Goal: Task Accomplishment & Management: Use online tool/utility

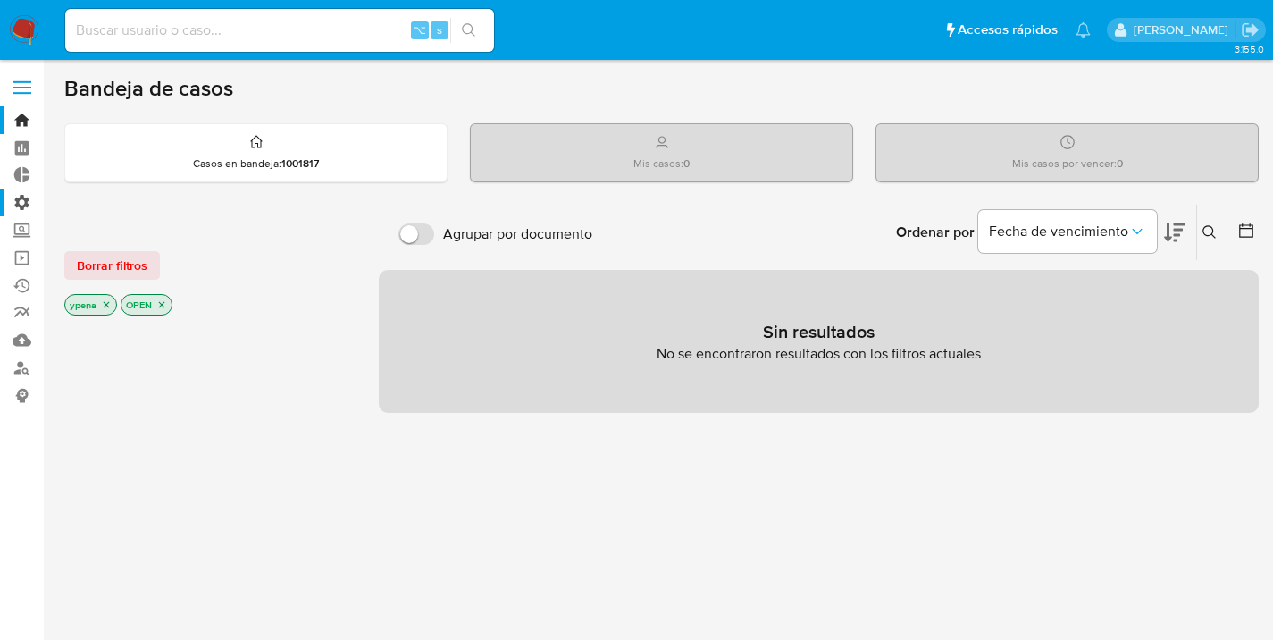
click at [19, 199] on label "Administración" at bounding box center [106, 203] width 213 height 28
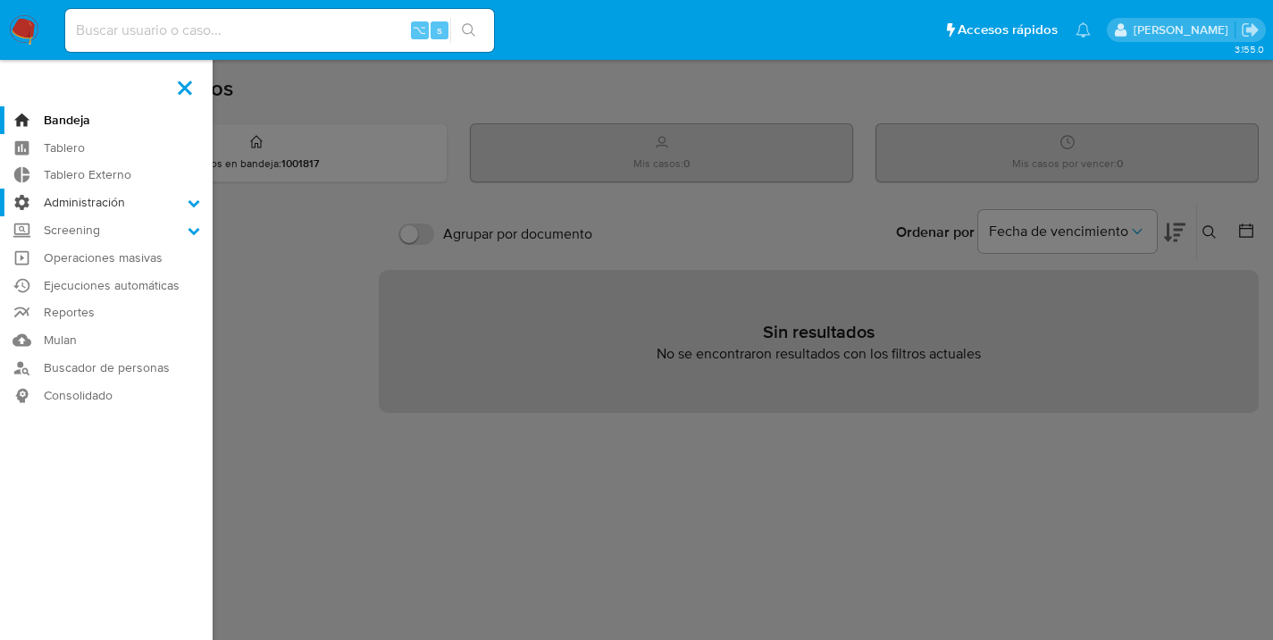
click at [0, 0] on input "Administración" at bounding box center [0, 0] width 0 height 0
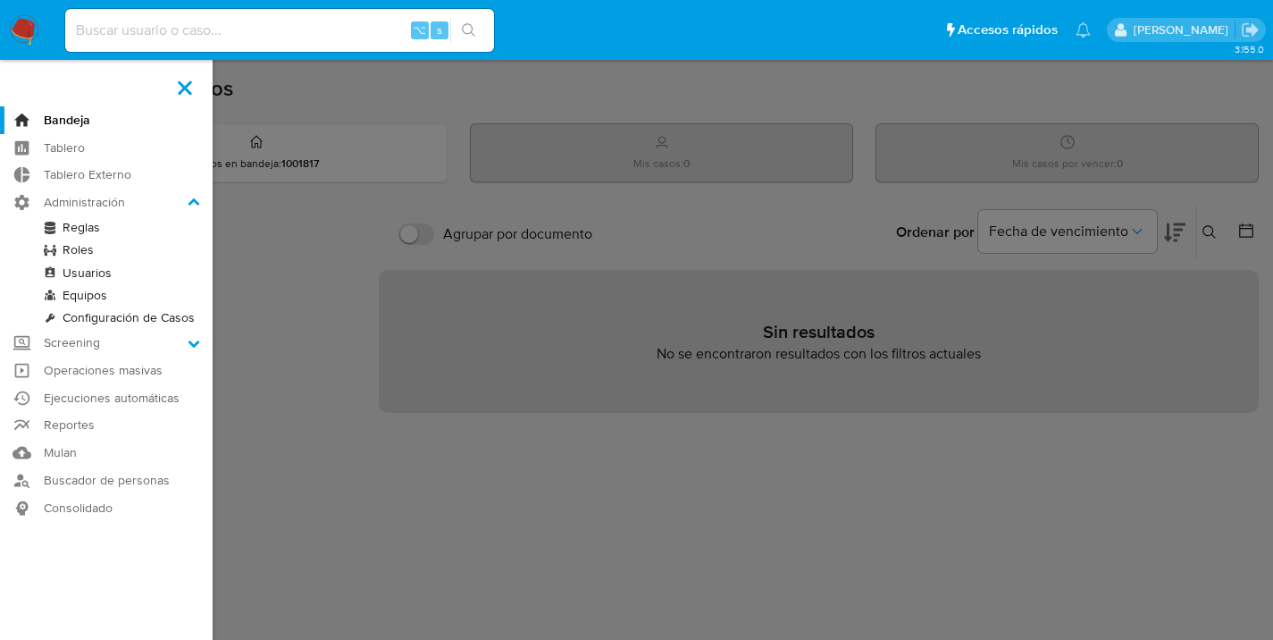
click at [85, 229] on link "Reglas" at bounding box center [106, 227] width 213 height 22
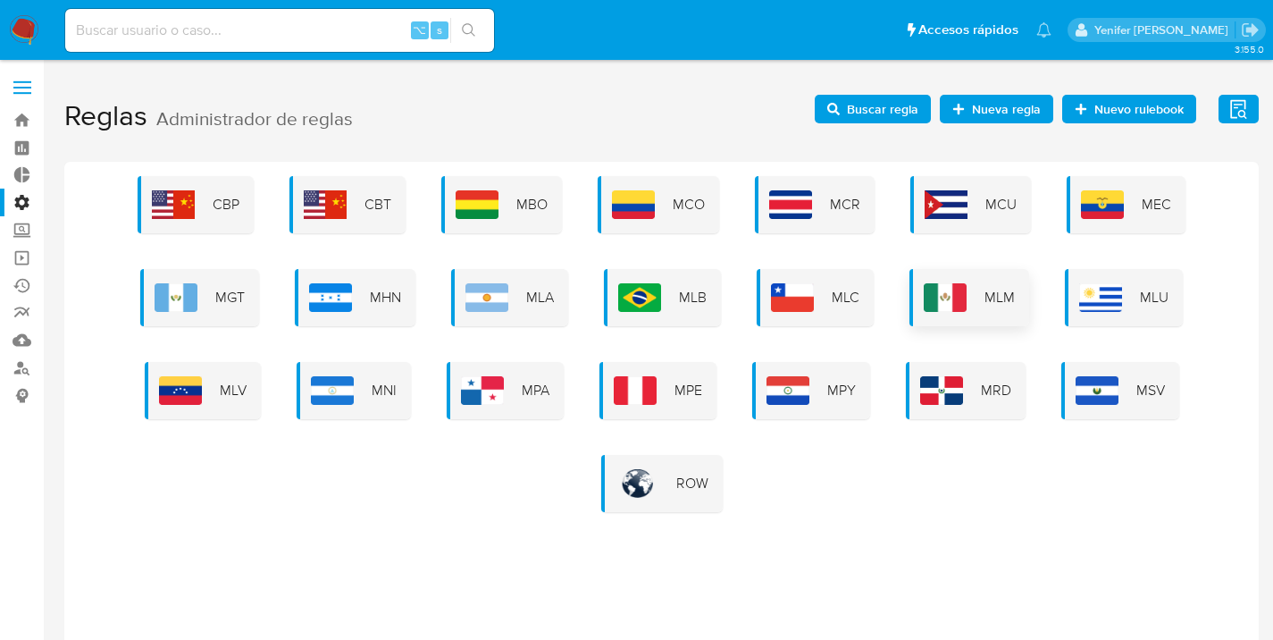
click at [982, 292] on div "MLM" at bounding box center [970, 297] width 120 height 57
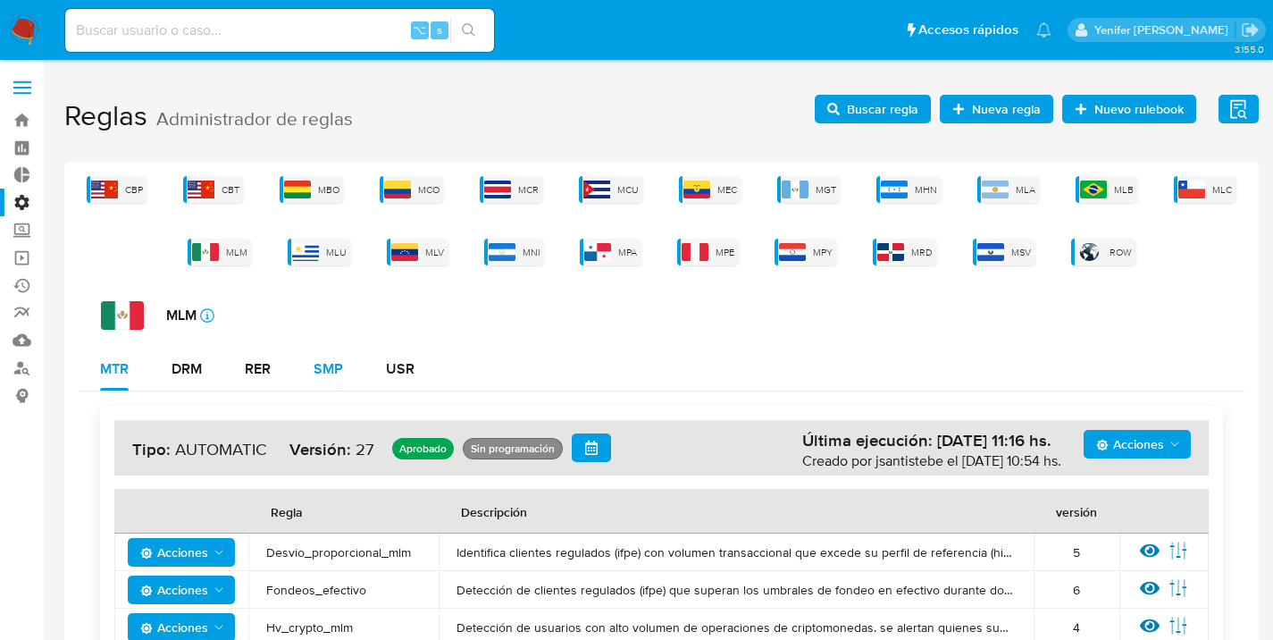
click at [316, 369] on div "SMP" at bounding box center [328, 369] width 29 height 14
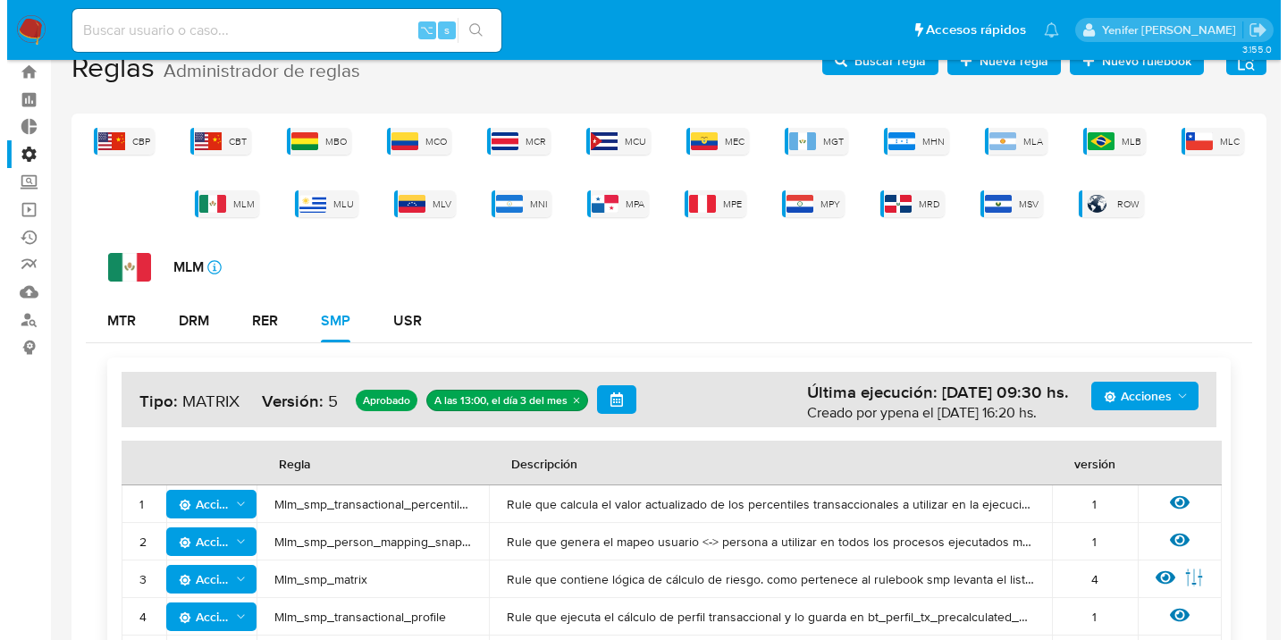
scroll to position [60, 0]
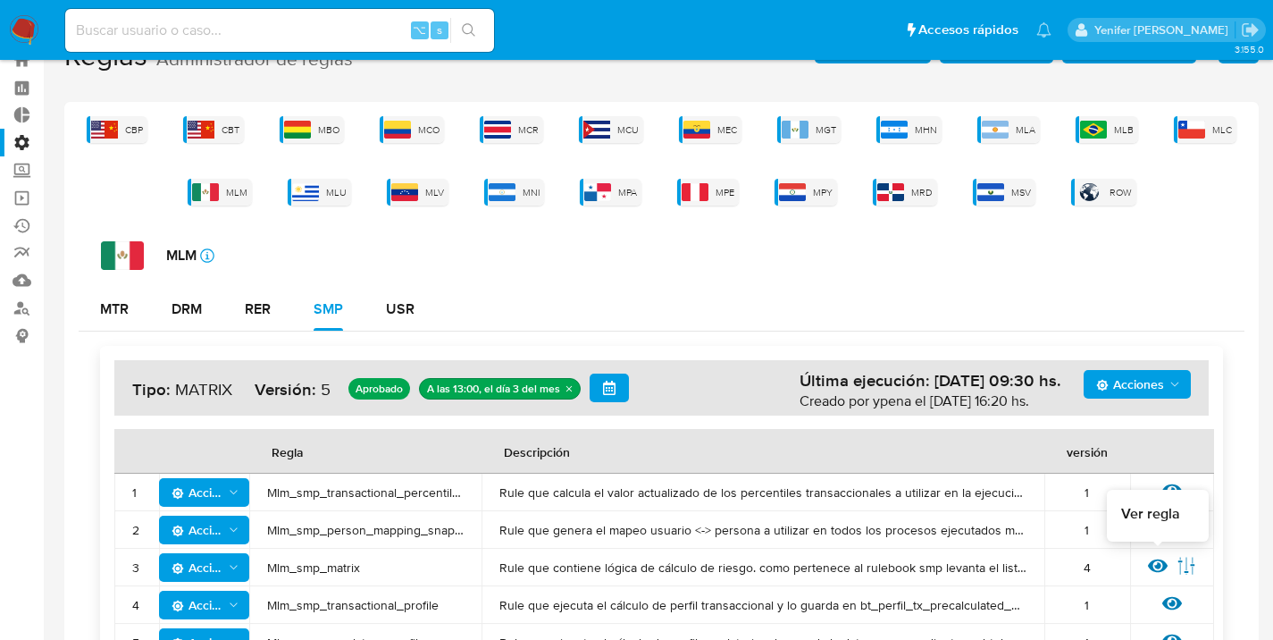
click at [1158, 567] on icon at bounding box center [1158, 565] width 20 height 13
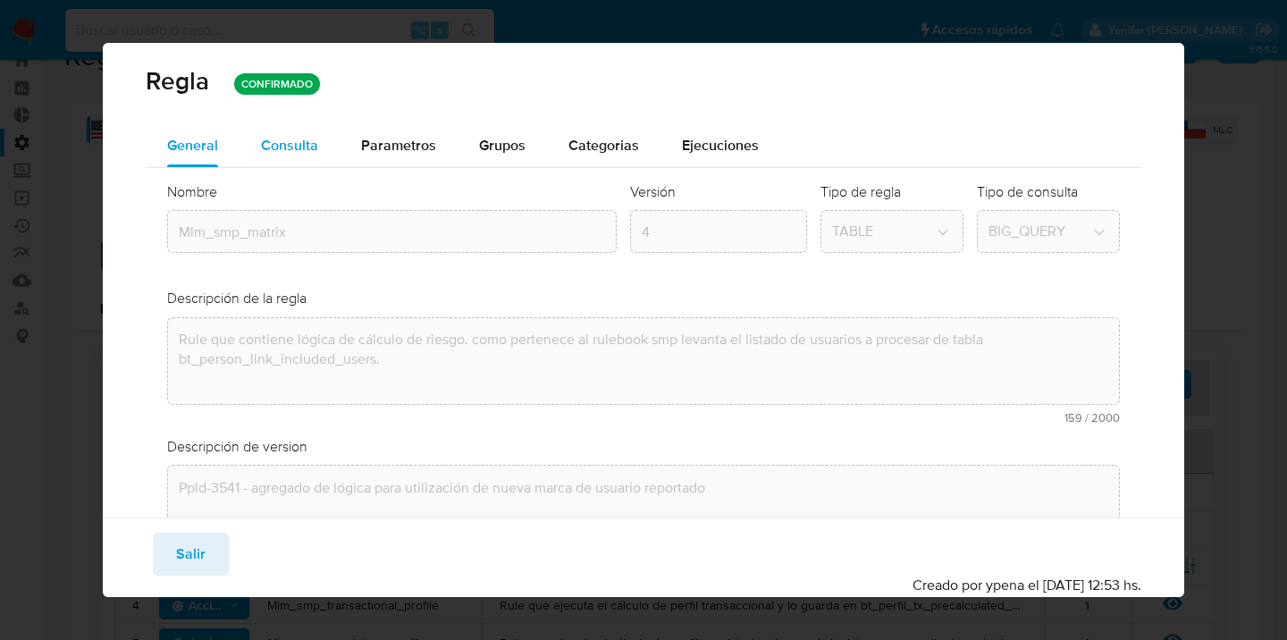
click at [293, 147] on span "Consulta" at bounding box center [289, 145] width 57 height 21
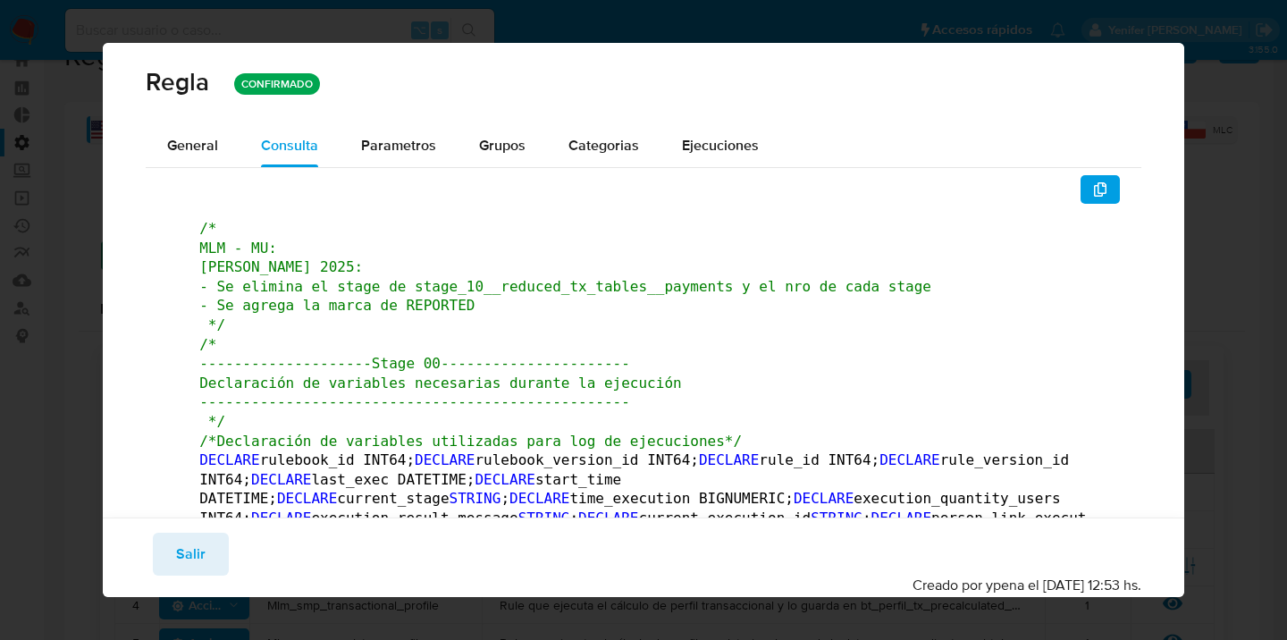
click at [410, 306] on span "/* MLM - MU: [PERSON_NAME] 2025: - Se elimina el stage de stage_10__reduced_tx_…" at bounding box center [565, 276] width 732 height 113
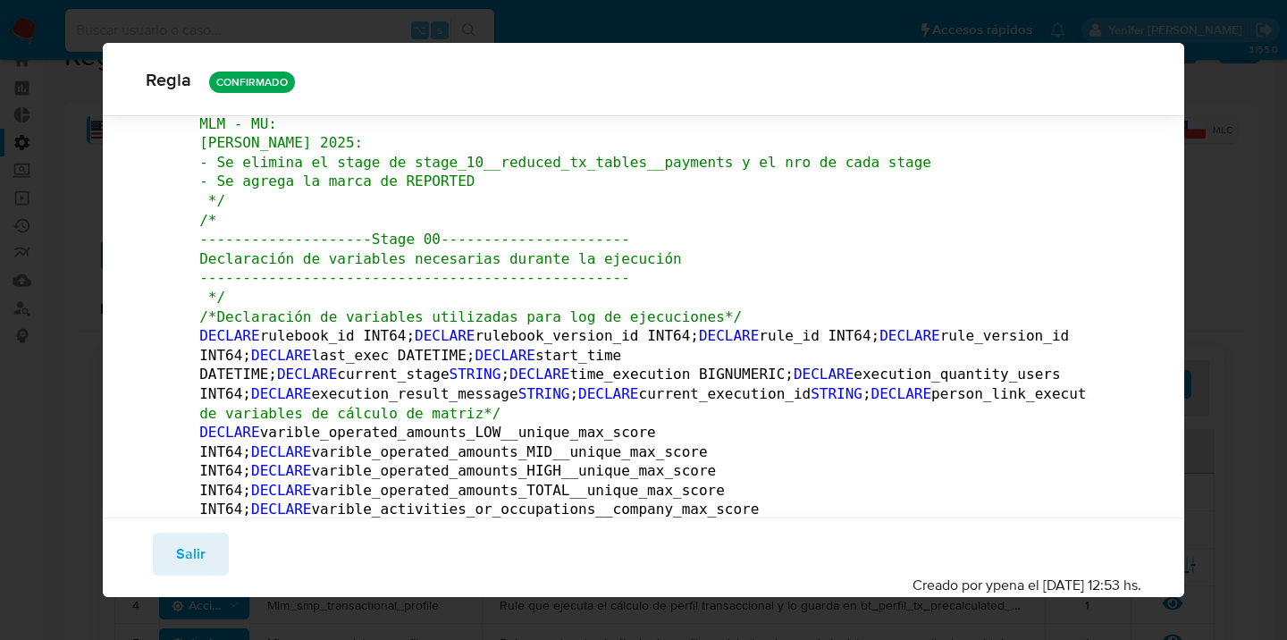
scroll to position [0, 0]
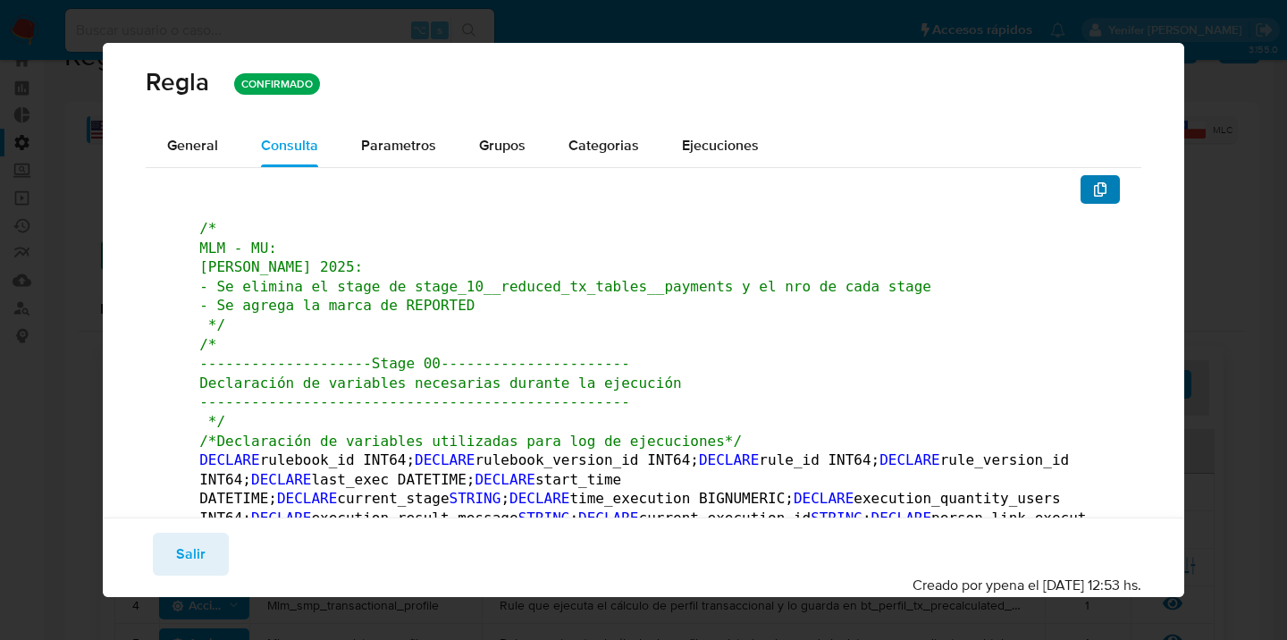
click at [1094, 190] on icon "button" at bounding box center [1100, 189] width 13 height 14
